Goal: Task Accomplishment & Management: Complete application form

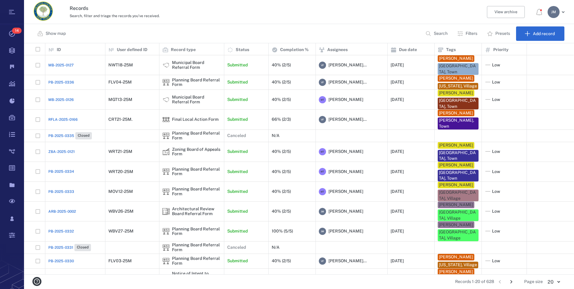
click at [469, 34] on p "Filters" at bounding box center [471, 34] width 12 height 6
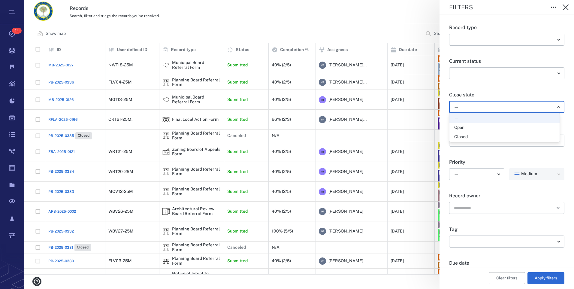
click at [465, 108] on body "Tasks 14 Records Boards Dashboard Reports Record types Guide steps Rules Form b…" at bounding box center [287, 144] width 574 height 289
click at [464, 125] on div "Open" at bounding box center [459, 128] width 10 height 6
type input "*****"
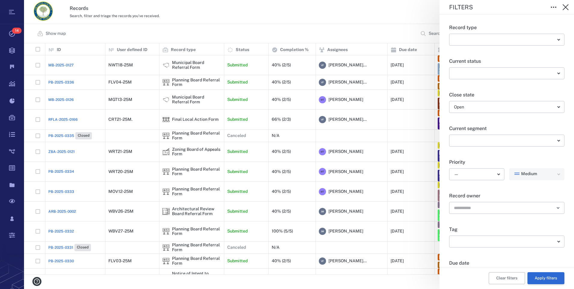
click at [538, 272] on button "Apply filters" at bounding box center [545, 278] width 37 height 12
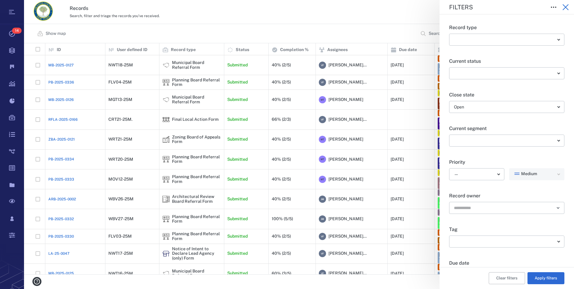
click at [566, 8] on icon "button" at bounding box center [565, 7] width 7 height 7
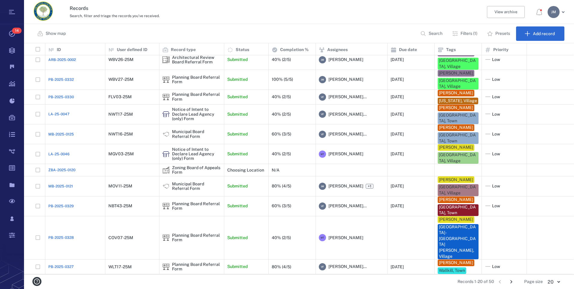
scroll to position [171, 0]
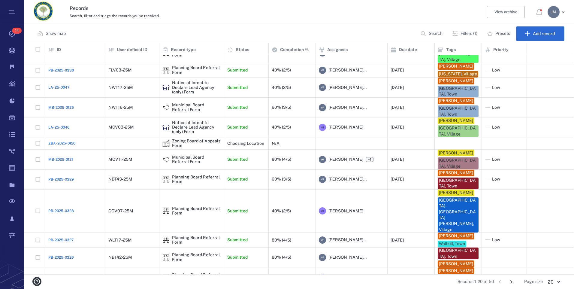
click at [510, 281] on icon "Go to next page" at bounding box center [511, 281] width 7 height 7
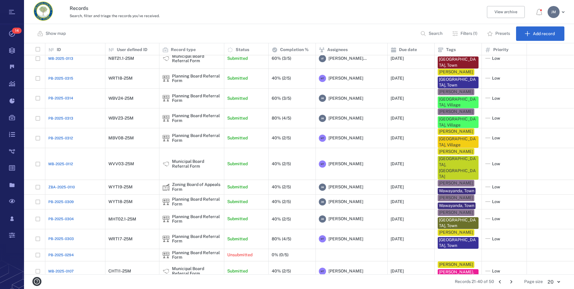
scroll to position [116, 0]
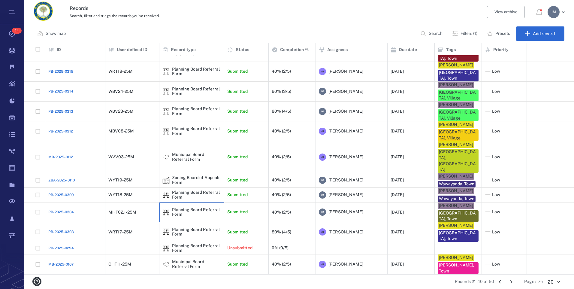
click at [176, 207] on div "Planning Board Referral Form" at bounding box center [196, 211] width 49 height 9
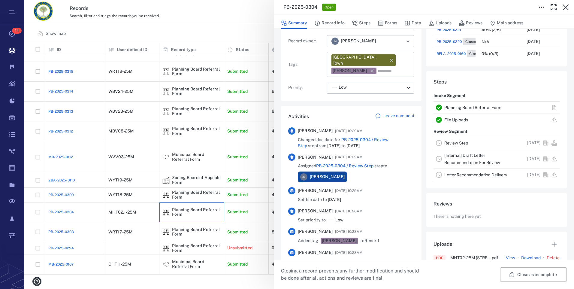
scroll to position [90, 0]
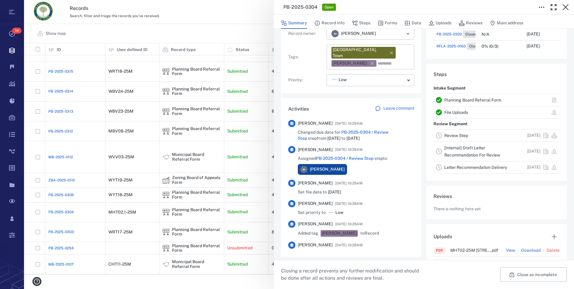
click at [452, 135] on link "Review Step" at bounding box center [456, 135] width 24 height 5
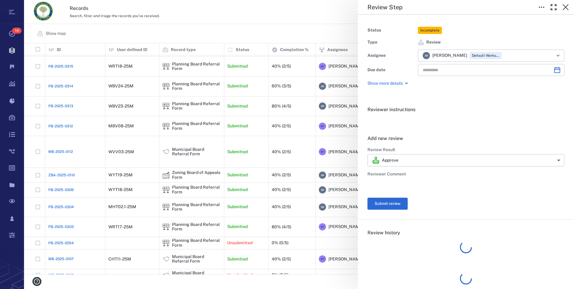
type input "**********"
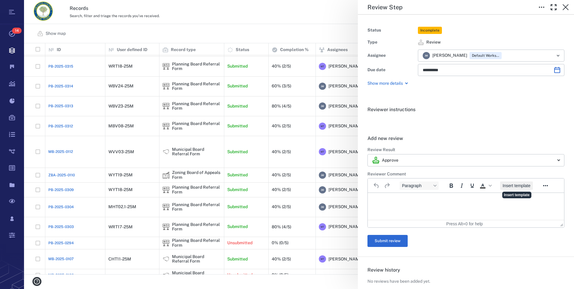
click at [512, 185] on span "Insert template" at bounding box center [516, 185] width 28 height 5
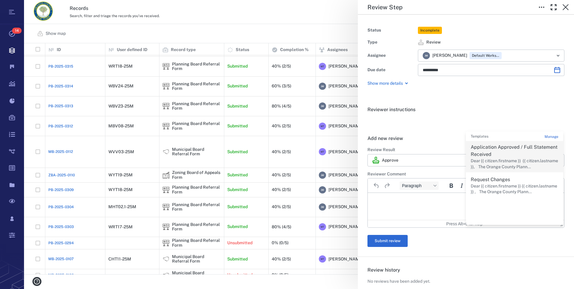
click at [481, 158] on p "Dear {{ citizen.firstname }} {{ citizen.lastname }}, The Orange County Plann..." at bounding box center [514, 164] width 88 height 12
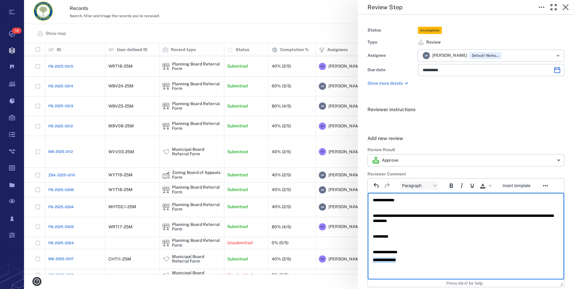
drag, startPoint x: 414, startPoint y: 258, endPoint x: 707, endPoint y: 453, distance: 352.3
click at [368, 260] on html "**********" at bounding box center [466, 230] width 196 height 74
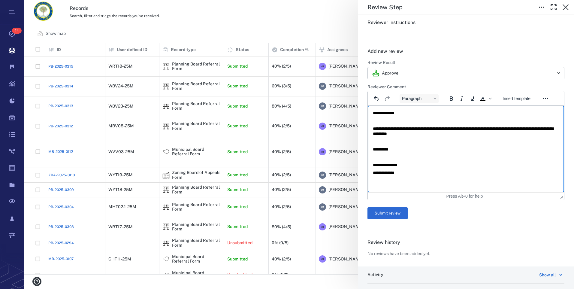
scroll to position [90, 0]
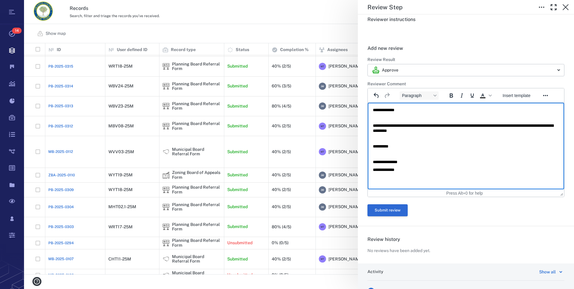
click at [387, 208] on button "Submit review" at bounding box center [387, 210] width 40 height 12
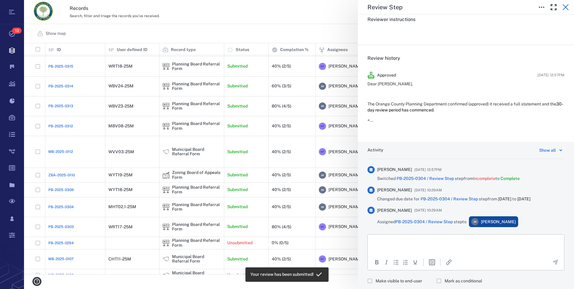
click at [564, 9] on icon "button" at bounding box center [565, 7] width 6 height 6
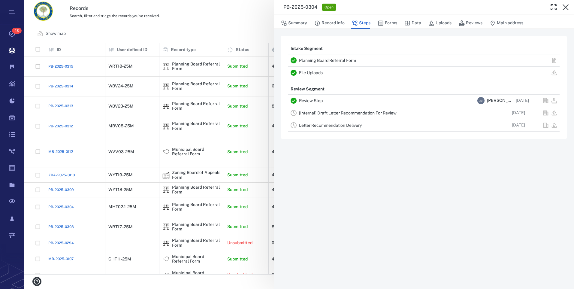
click at [310, 112] on link "[Internal] Draft Letter Recommendation For Review" at bounding box center [348, 112] width 98 height 5
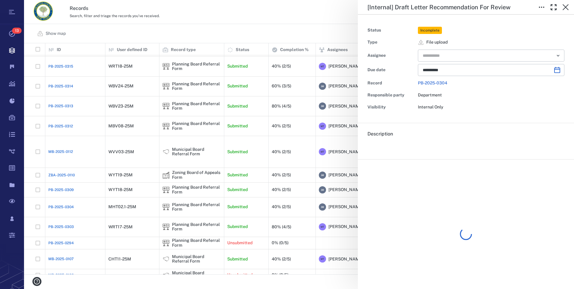
type input "**********"
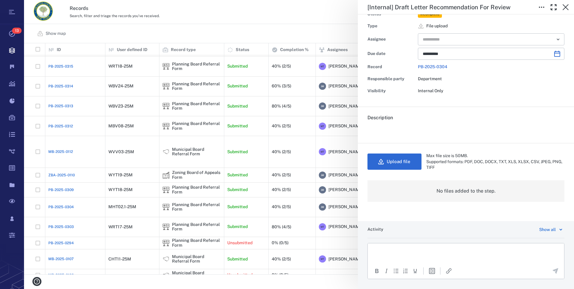
scroll to position [30, 0]
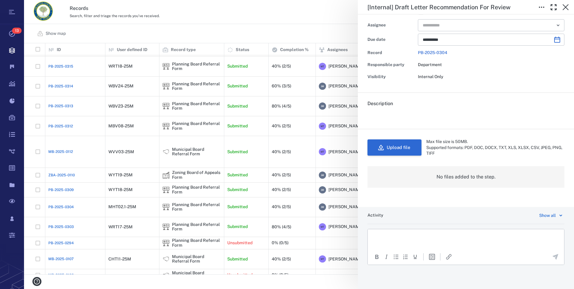
click at [405, 147] on button "Upload file" at bounding box center [394, 147] width 54 height 16
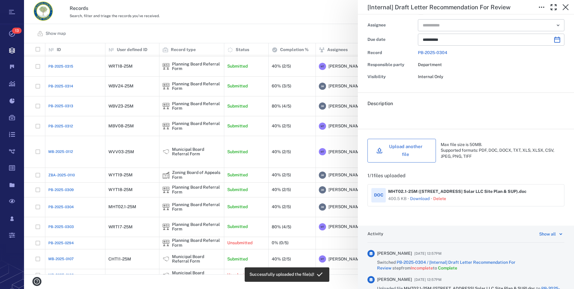
click at [410, 152] on button "Upload another file" at bounding box center [401, 151] width 68 height 24
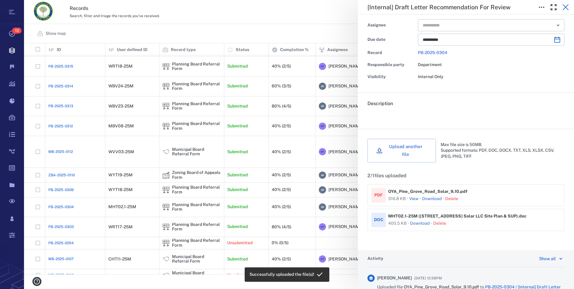
click at [563, 8] on icon "button" at bounding box center [565, 7] width 7 height 7
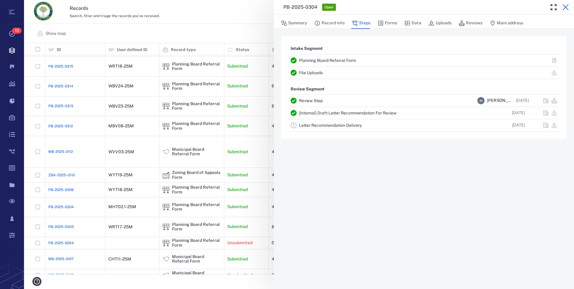
click at [566, 7] on icon "button" at bounding box center [565, 7] width 7 height 7
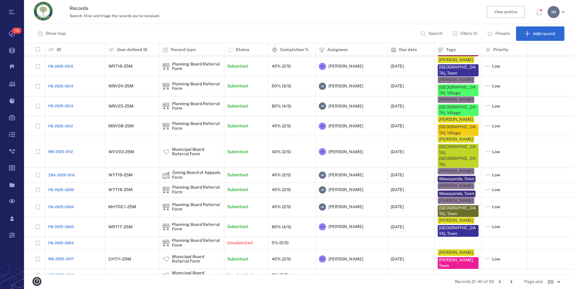
click at [511, 280] on icon "Go to next page" at bounding box center [511, 281] width 2 height 3
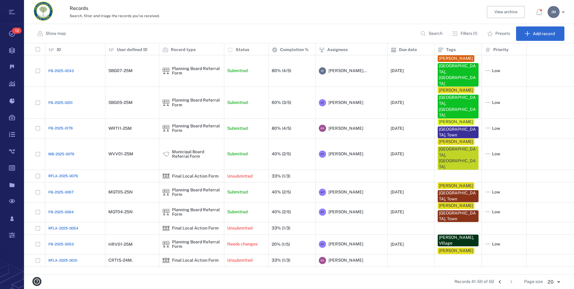
click at [500, 281] on icon "Go to previous page" at bounding box center [499, 281] width 2 height 3
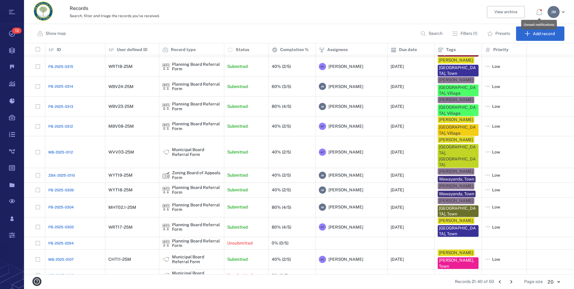
scroll to position [226, 545]
click at [557, 14] on div "[PERSON_NAME]" at bounding box center [553, 12] width 12 height 12
click at [537, 53] on li "Log out" at bounding box center [534, 52] width 64 height 14
